Goal: Find specific fact: Find specific fact

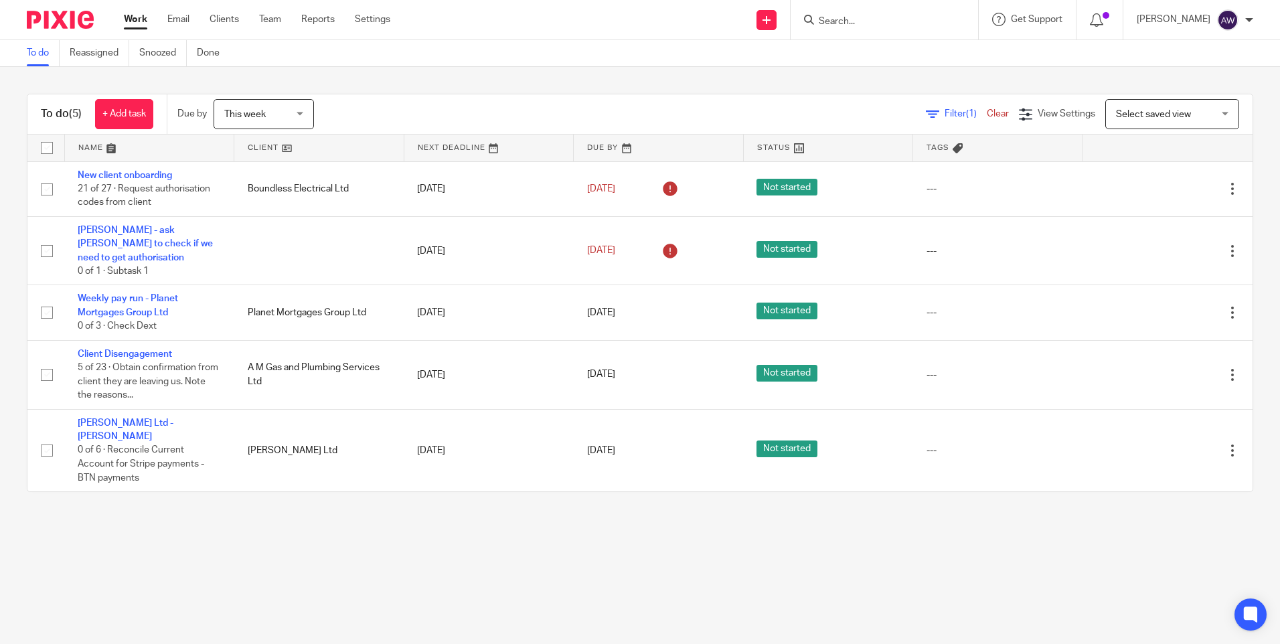
click at [827, 21] on input "Search" at bounding box center [877, 22] width 120 height 12
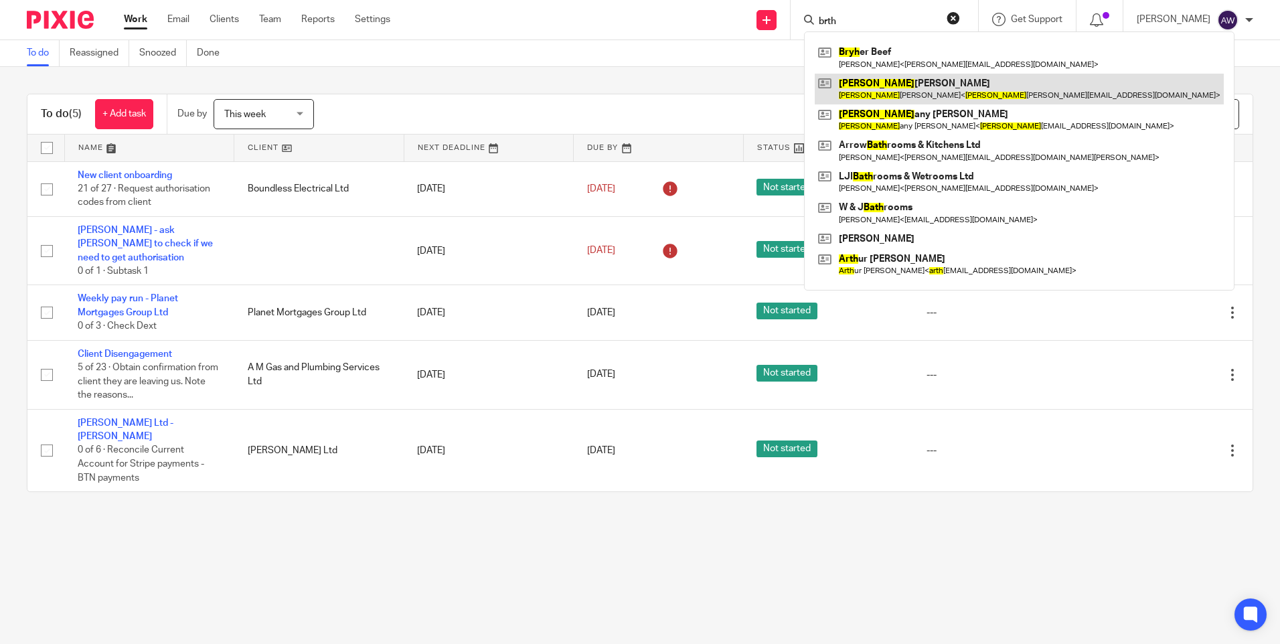
type input "brth"
click at [873, 92] on link at bounding box center [1019, 89] width 409 height 31
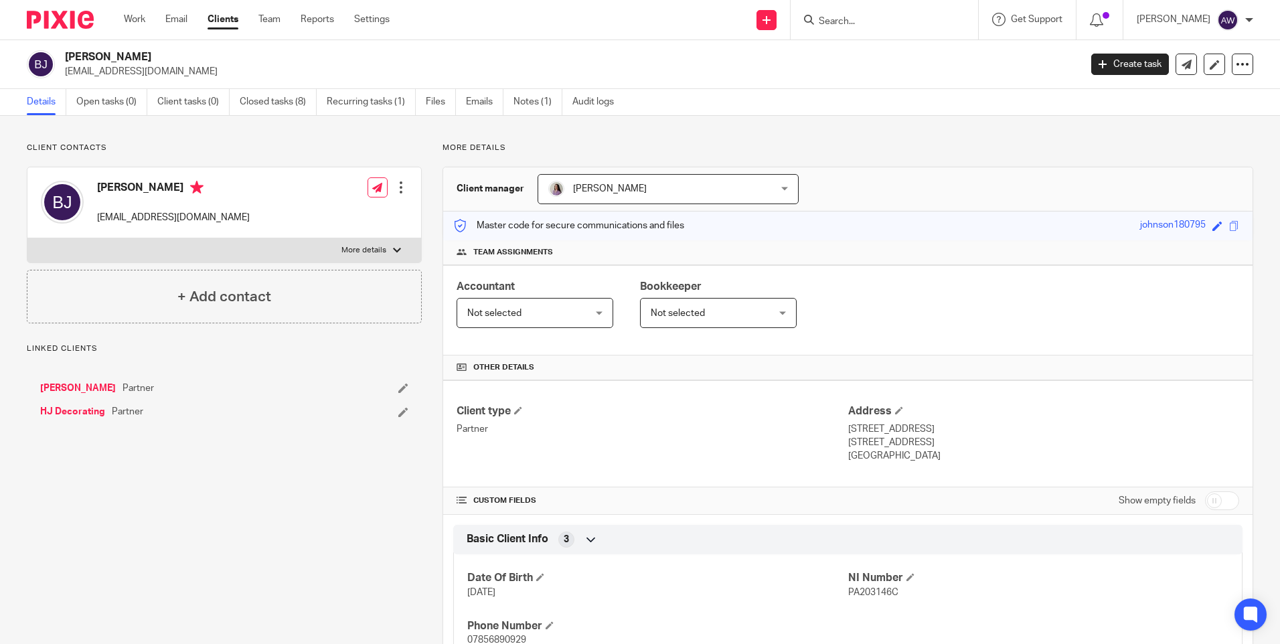
drag, startPoint x: 1213, startPoint y: 489, endPoint x: 1203, endPoint y: 500, distance: 14.7
click at [1212, 489] on div "Show empty fields" at bounding box center [1178, 500] width 120 height 27
click at [1205, 507] on input "checkbox" at bounding box center [1222, 500] width 34 height 19
checkbox input "true"
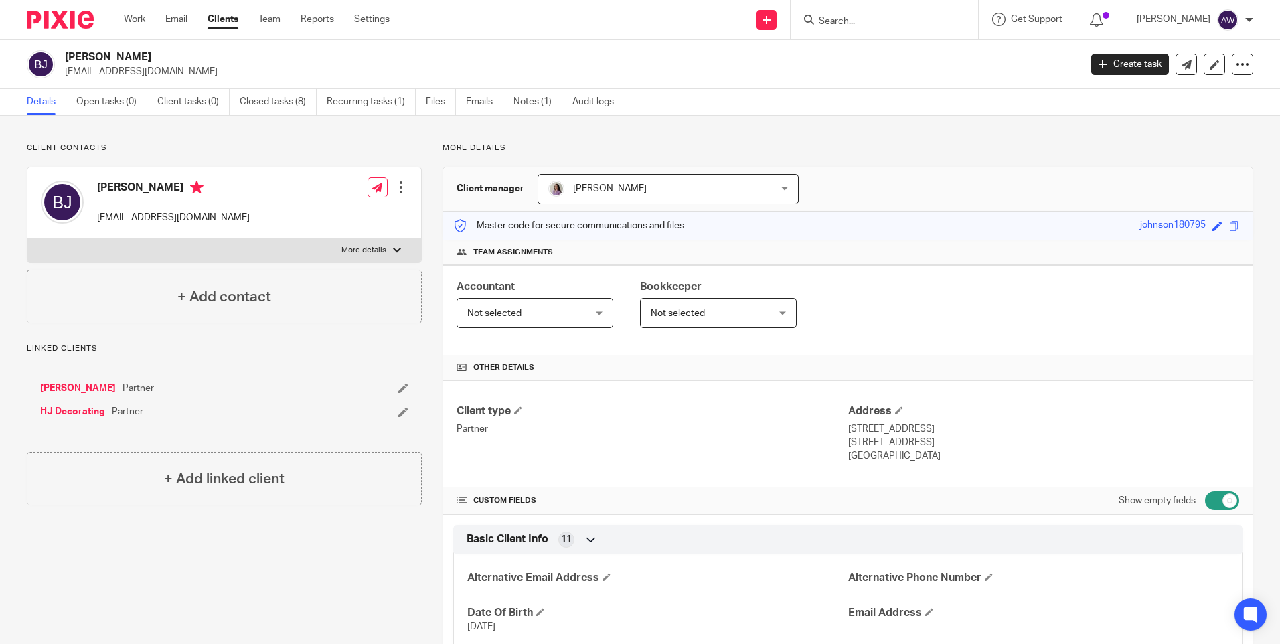
drag, startPoint x: 65, startPoint y: 73, endPoint x: 185, endPoint y: 69, distance: 120.5
click at [185, 69] on p "bethyoungs@outlook.com" at bounding box center [568, 71] width 1006 height 13
drag, startPoint x: 185, startPoint y: 69, endPoint x: 163, endPoint y: 68, distance: 22.1
copy p "bethyoungs@outlook.com"
